Goal: Register for event/course

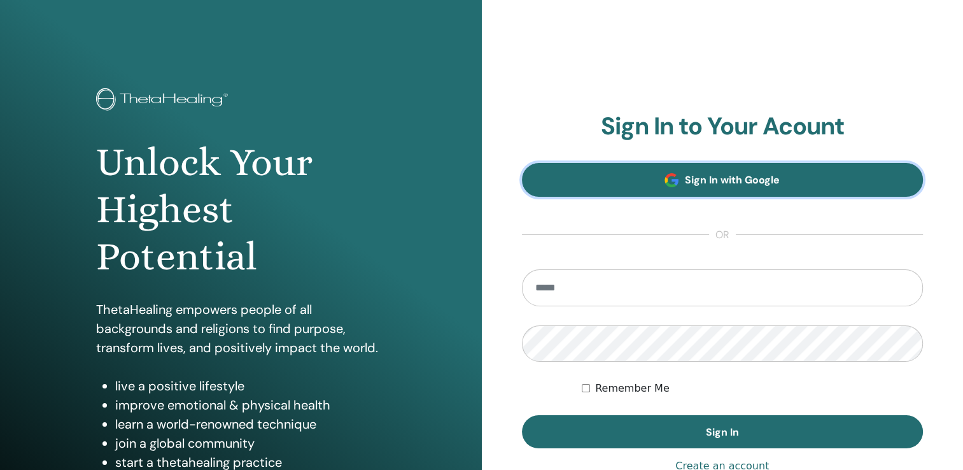
click at [637, 171] on link "Sign In with Google" at bounding box center [723, 180] width 402 height 34
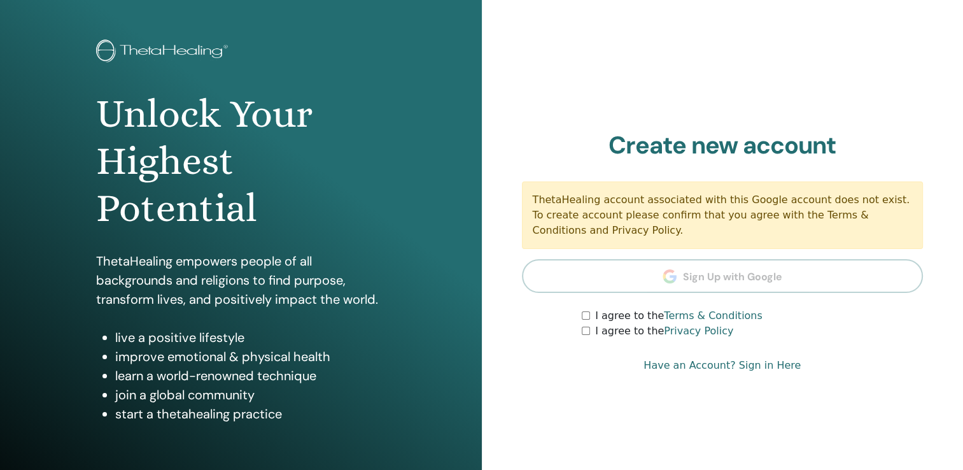
scroll to position [55, 0]
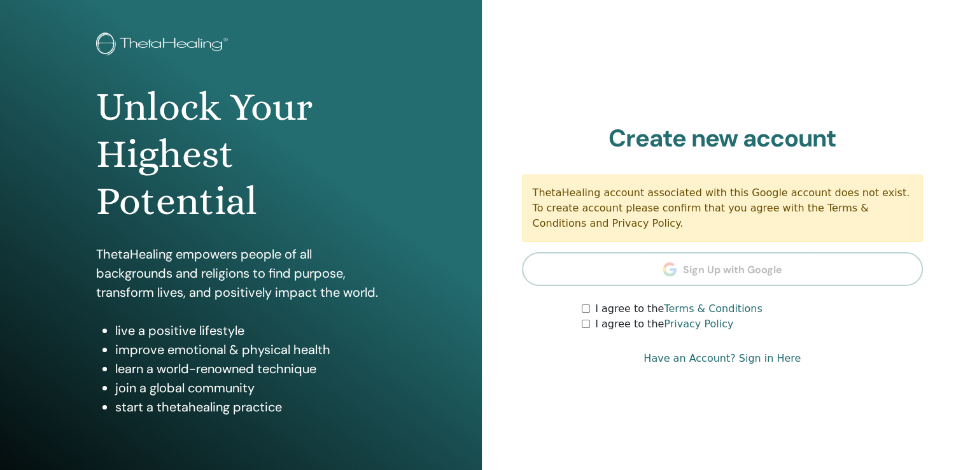
click at [586, 329] on div "I agree to the Privacy Policy" at bounding box center [752, 323] width 341 height 15
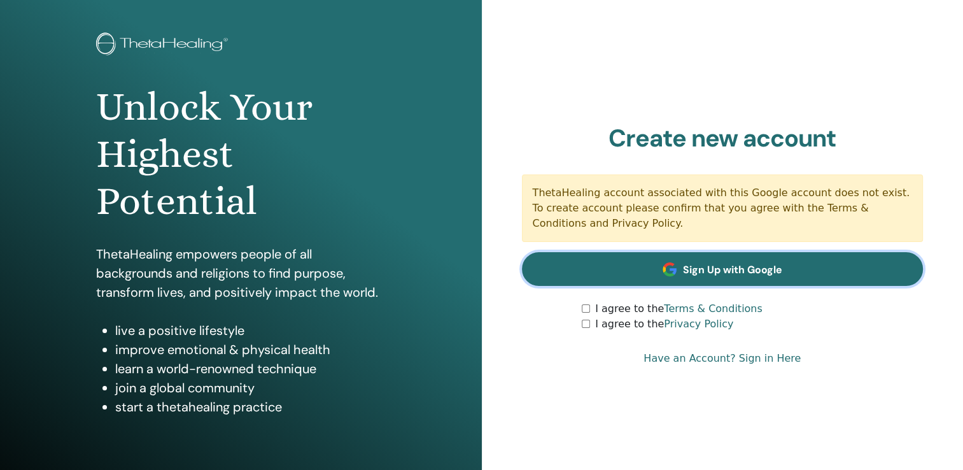
click at [675, 280] on link "Sign Up with Google" at bounding box center [723, 269] width 402 height 34
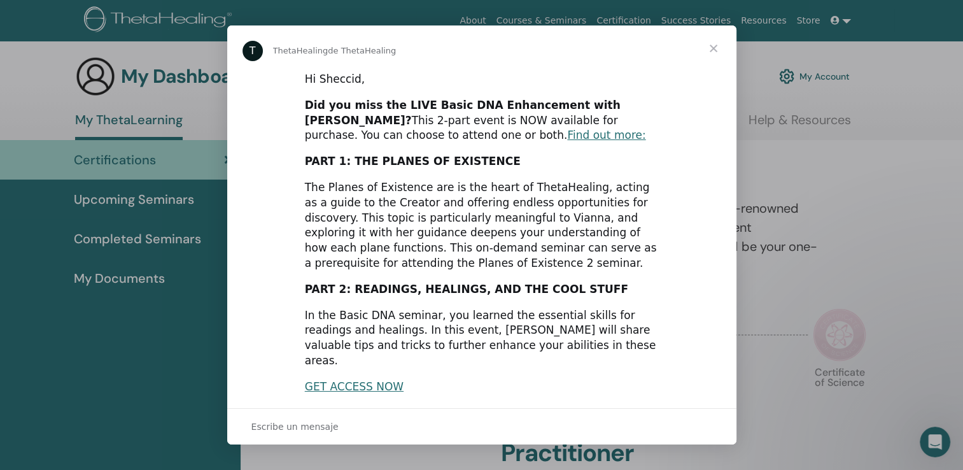
click at [713, 50] on span "Cerrar" at bounding box center [714, 48] width 46 height 46
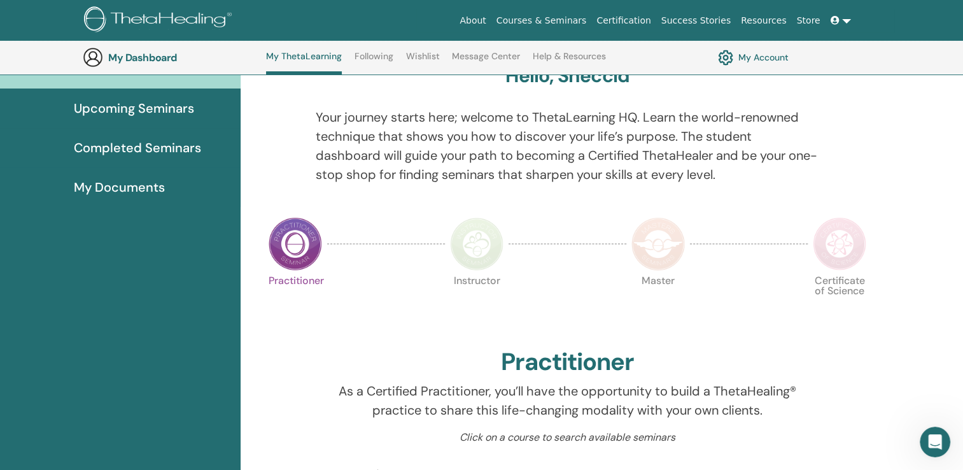
scroll to position [130, 0]
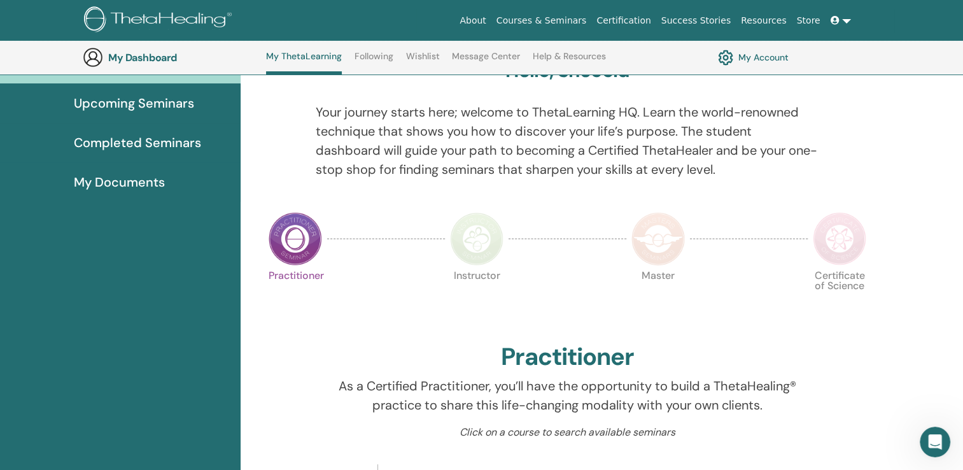
click at [293, 245] on img at bounding box center [295, 238] width 53 height 53
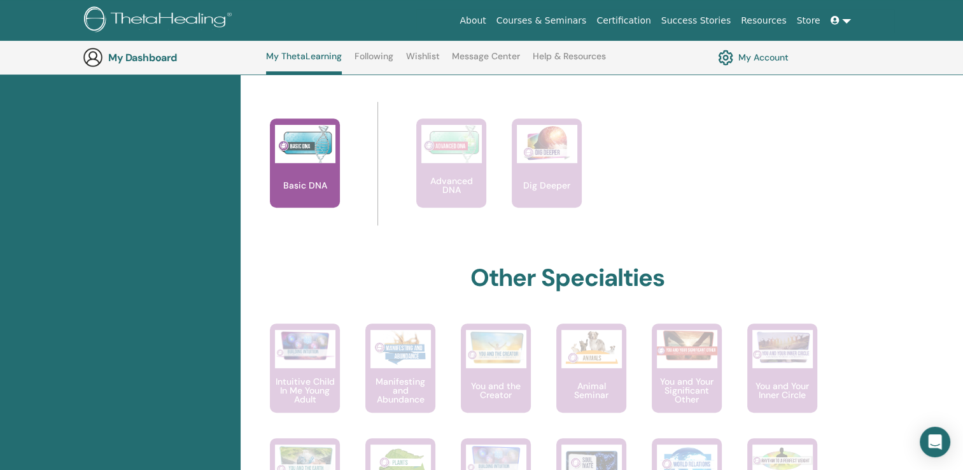
scroll to position [488, 0]
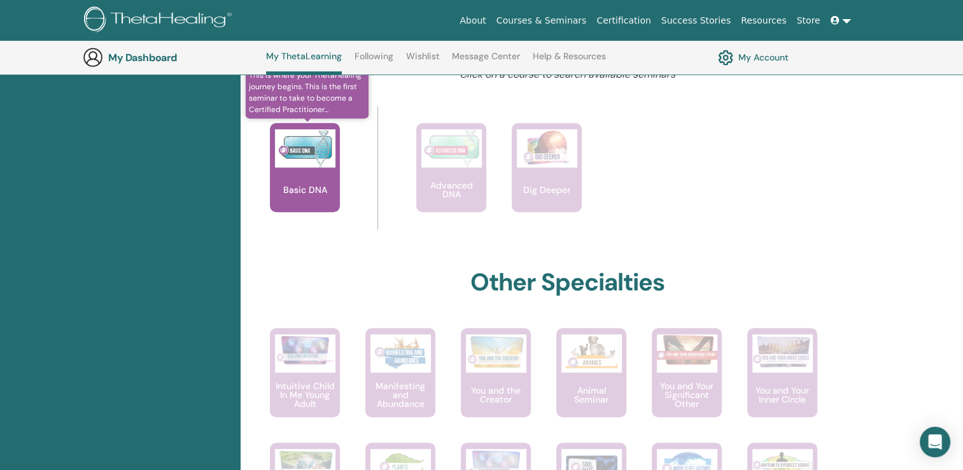
click at [290, 167] on div "Basic DNA" at bounding box center [305, 167] width 70 height 89
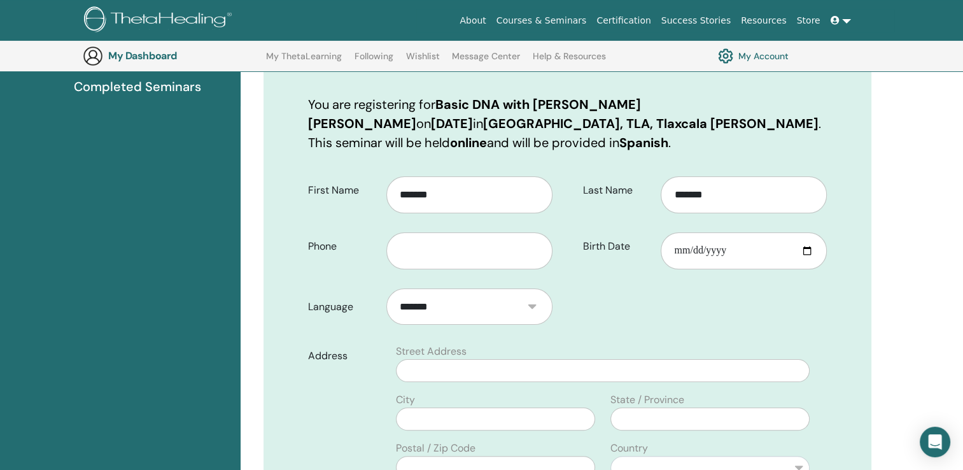
scroll to position [181, 0]
click at [472, 243] on input "text" at bounding box center [470, 249] width 166 height 37
type input "**********"
click at [695, 253] on input "Birth Date" at bounding box center [744, 249] width 166 height 37
click at [673, 248] on input "Birth Date" at bounding box center [744, 249] width 166 height 37
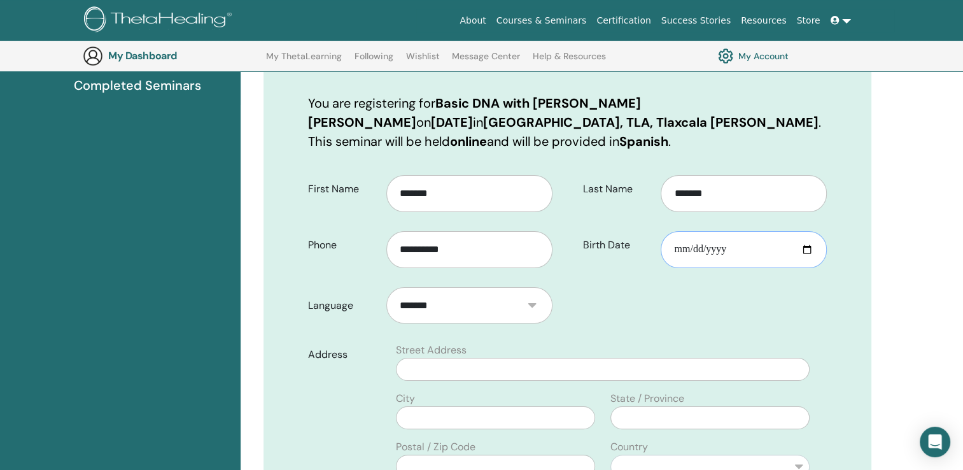
click at [673, 248] on input "Birth Date" at bounding box center [744, 249] width 166 height 37
click at [685, 248] on input "Birth Date" at bounding box center [744, 249] width 166 height 37
type input "**********"
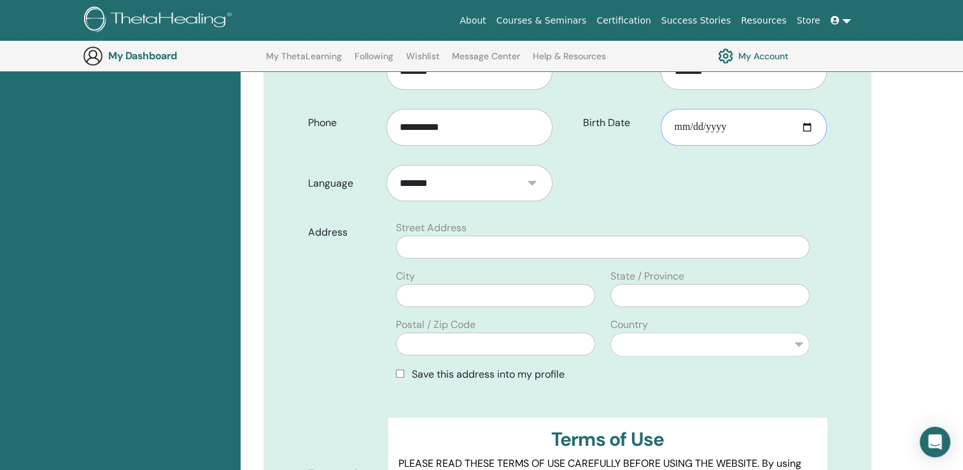
scroll to position [311, 0]
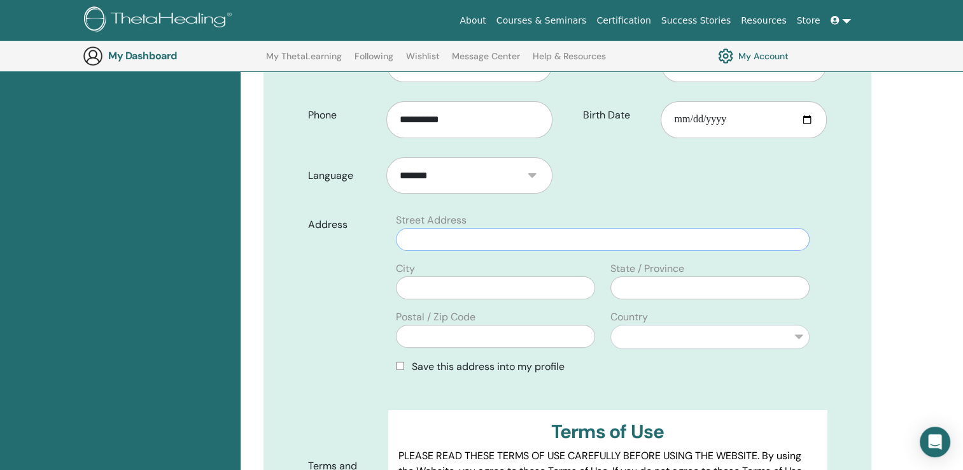
click at [529, 232] on input "text" at bounding box center [603, 239] width 414 height 23
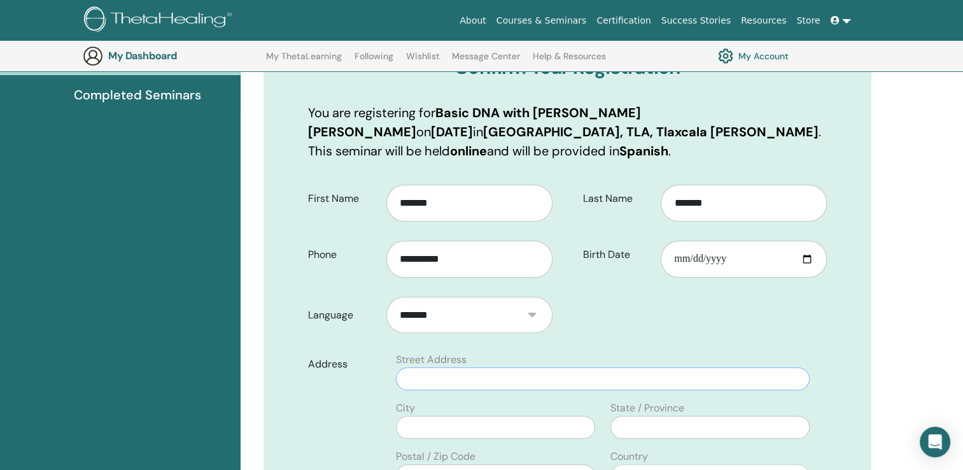
scroll to position [169, 0]
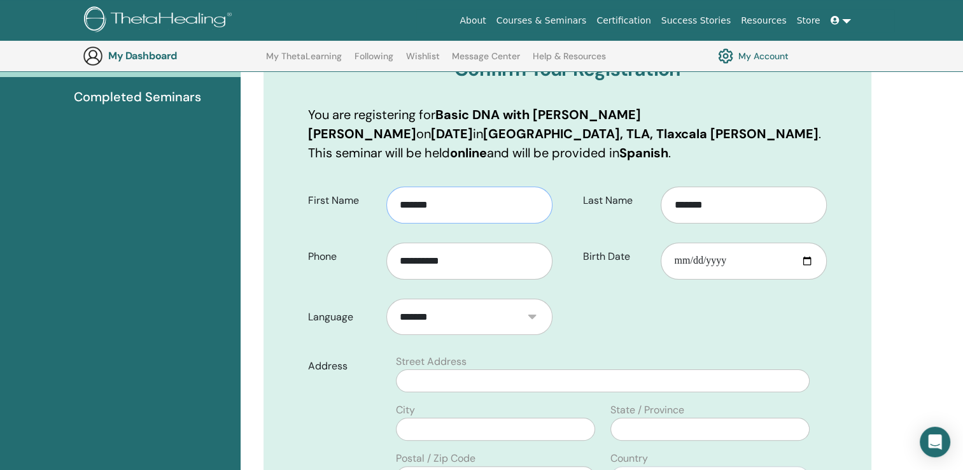
click at [496, 201] on input "*******" at bounding box center [470, 205] width 166 height 37
type input "*"
type input "**********"
